Goal: Information Seeking & Learning: Learn about a topic

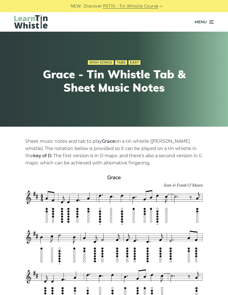
click at [203, 25] on span "Menu" at bounding box center [200, 22] width 12 height 14
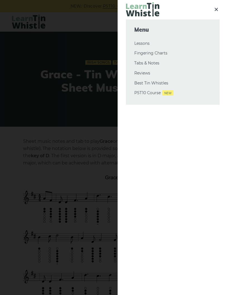
click at [153, 62] on link "Tabs & Notes" at bounding box center [172, 63] width 77 height 7
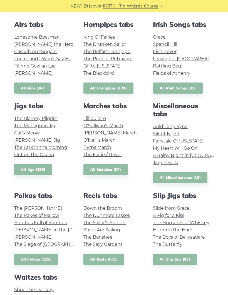
scroll to position [190, 0]
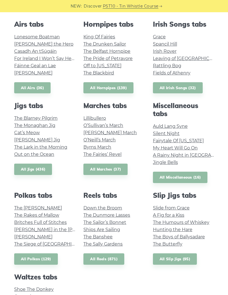
click at [120, 238] on li "The Banshee" at bounding box center [113, 236] width 61 height 7
click at [119, 244] on link "The Sally Gardens" at bounding box center [102, 243] width 39 height 5
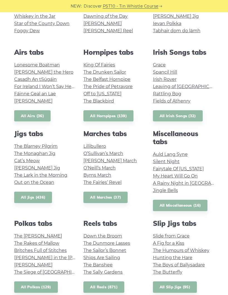
scroll to position [163, 0]
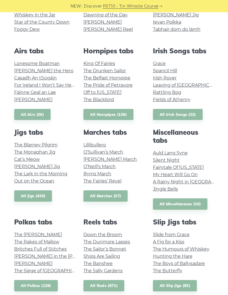
click at [184, 101] on link "Fields of Athenry" at bounding box center [171, 99] width 37 height 5
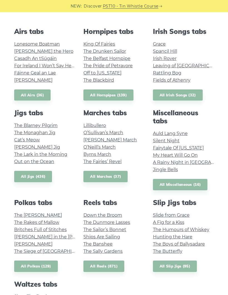
click at [192, 147] on link "Fairytale Of [US_STATE]" at bounding box center [178, 147] width 51 height 5
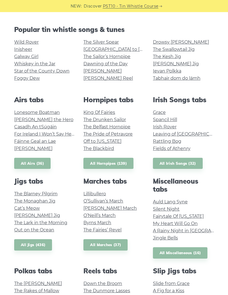
scroll to position [112, 0]
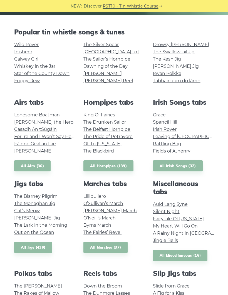
click at [34, 56] on link "Galway Girl" at bounding box center [26, 58] width 24 height 5
